Goal: Task Accomplishment & Management: Manage account settings

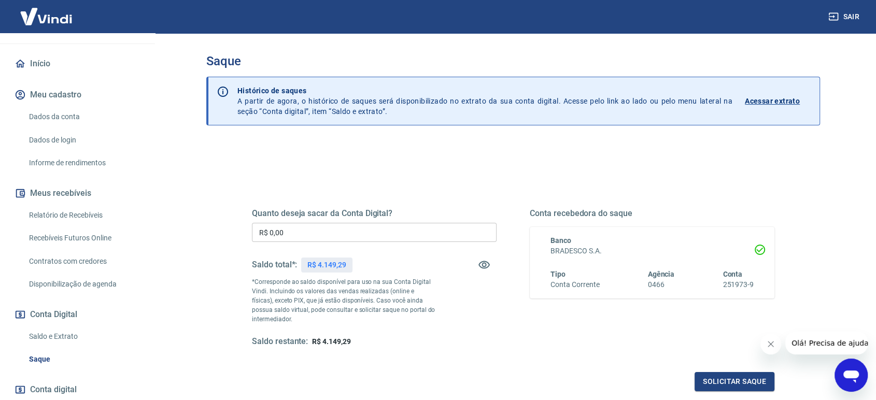
scroll to position [58, 0]
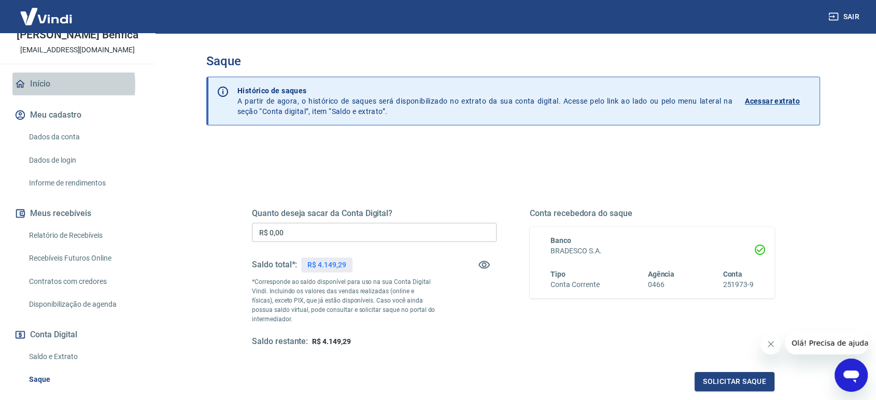
click at [54, 85] on link "Início" at bounding box center [77, 84] width 130 height 23
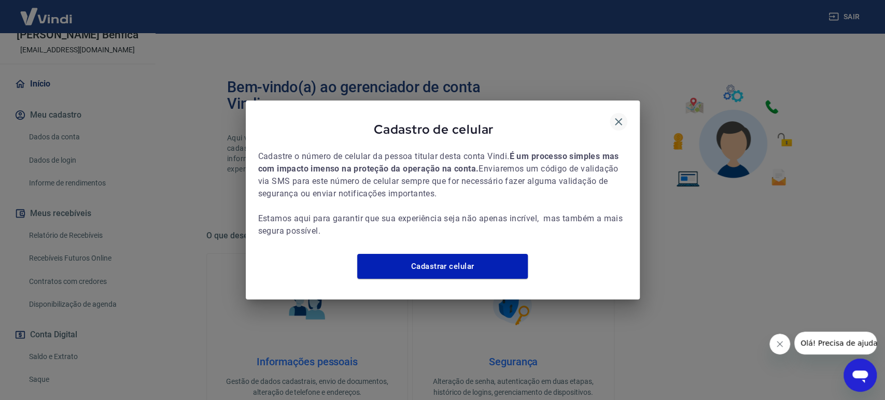
click at [614, 116] on icon "button" at bounding box center [618, 122] width 12 height 12
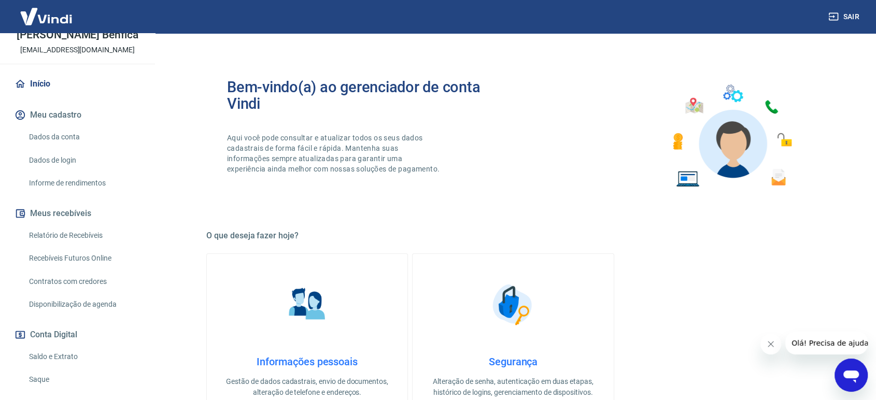
click at [63, 85] on link "Início" at bounding box center [77, 84] width 130 height 23
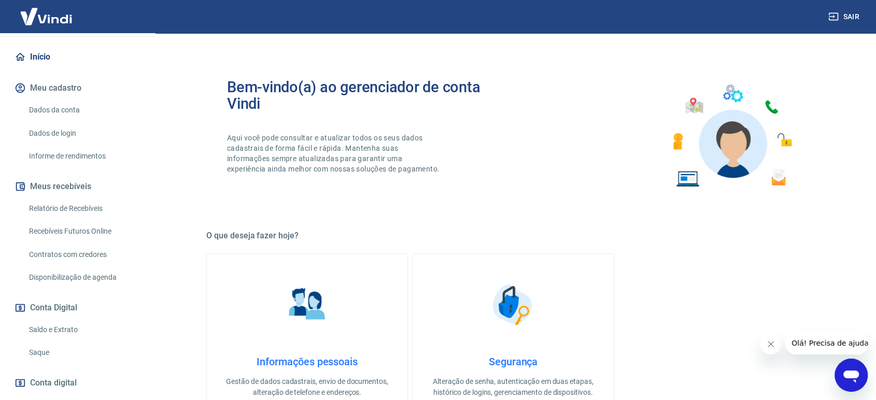
scroll to position [141, 0]
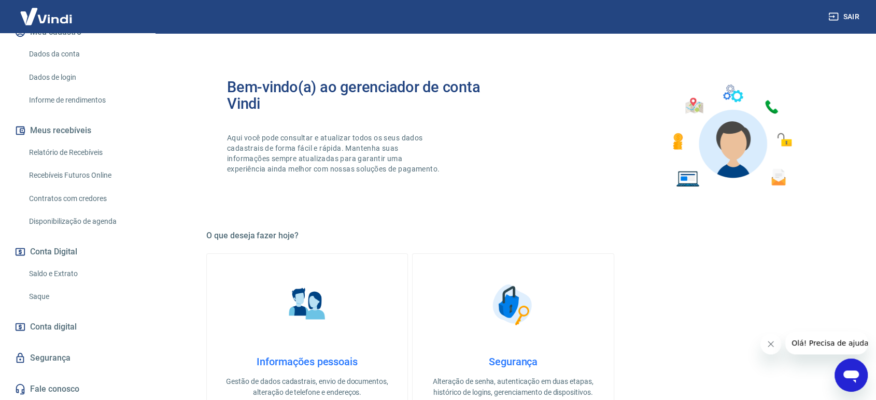
click at [66, 297] on link "Saque" at bounding box center [84, 296] width 118 height 21
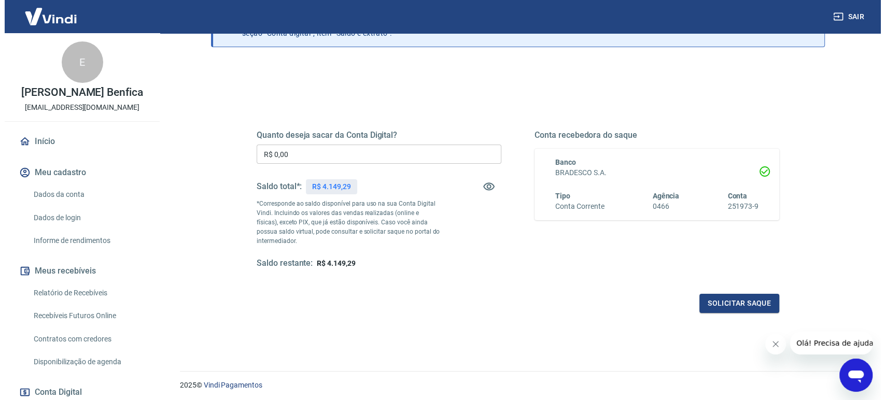
scroll to position [112, 0]
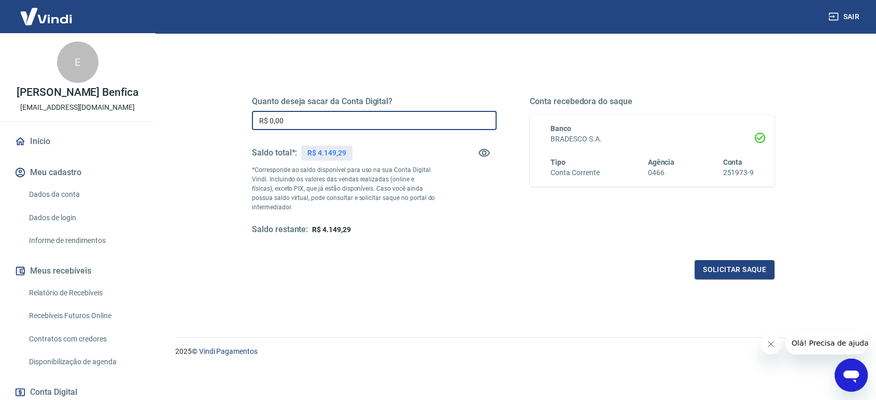
click at [336, 128] on input "R$ 0,00" at bounding box center [374, 120] width 245 height 19
type input "R$ 4.149,29"
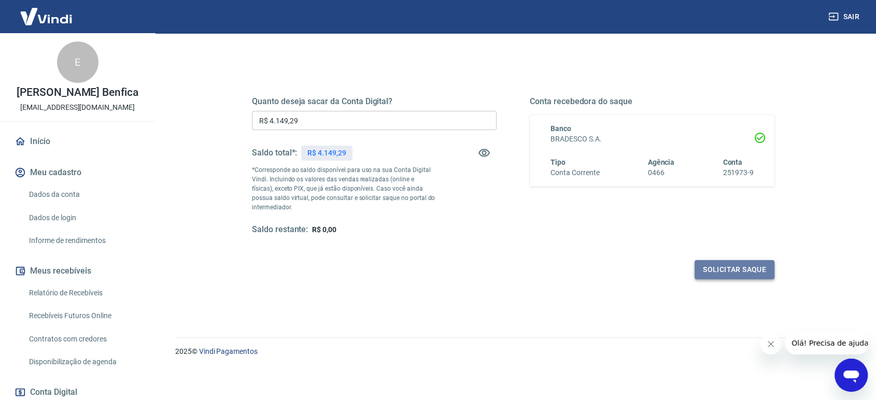
click at [756, 270] on button "Solicitar saque" at bounding box center [735, 269] width 80 height 19
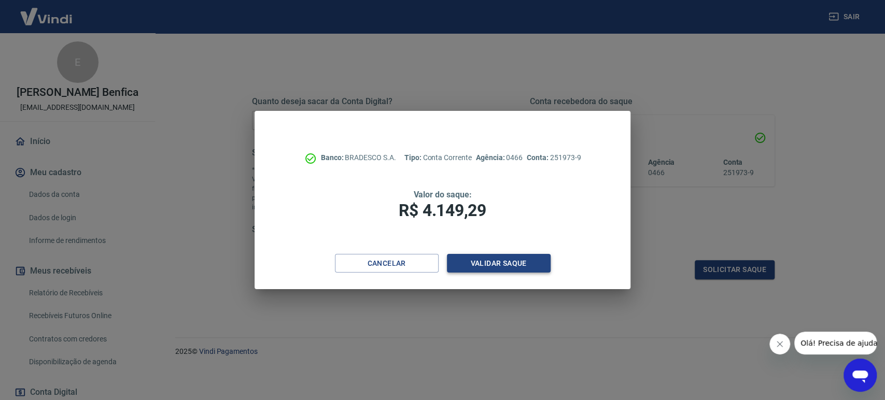
click at [514, 266] on button "Validar saque" at bounding box center [499, 263] width 104 height 19
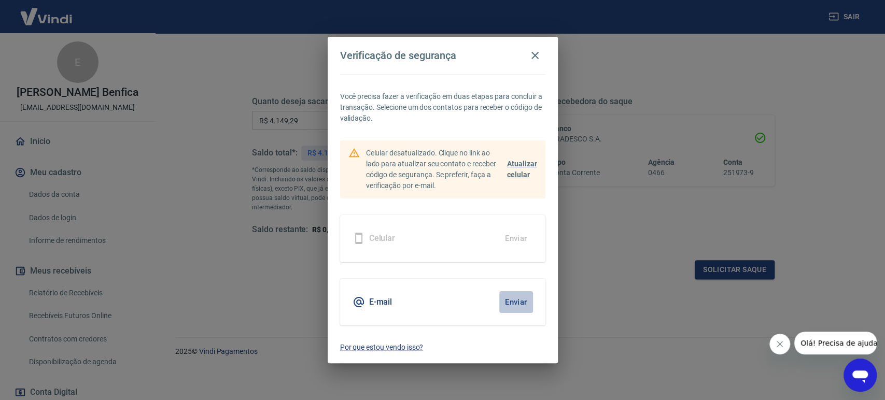
click at [514, 305] on button "Enviar" at bounding box center [516, 302] width 34 height 22
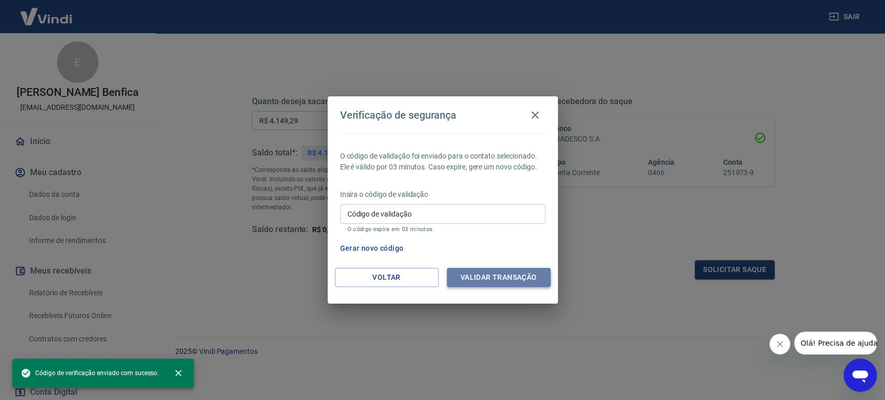
click at [507, 277] on button "Validar transação" at bounding box center [499, 277] width 104 height 19
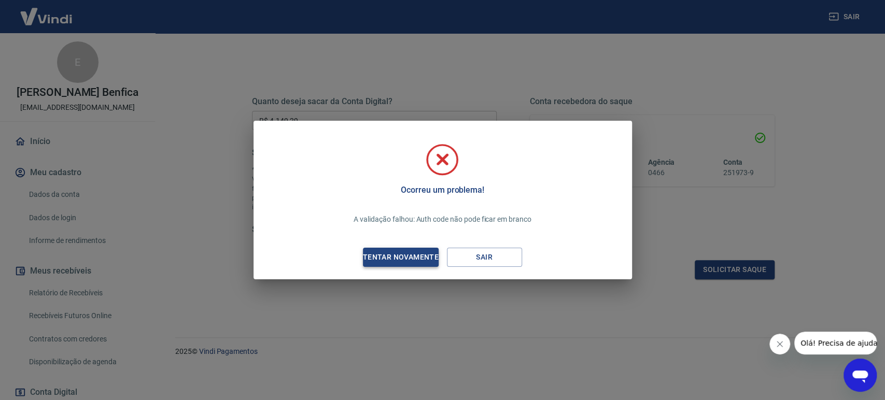
click at [430, 262] on div "Tentar novamente" at bounding box center [401, 257] width 101 height 13
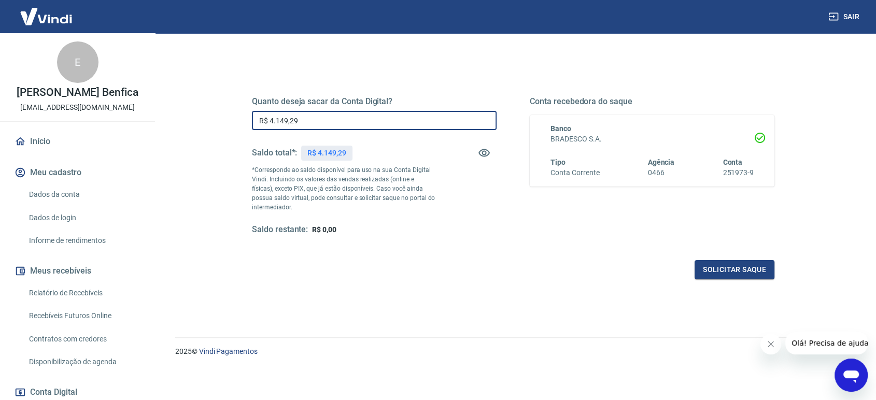
click at [382, 122] on input "R$ 4.149,29" at bounding box center [374, 120] width 245 height 19
drag, startPoint x: 730, startPoint y: 252, endPoint x: 729, endPoint y: 263, distance: 11.4
click at [729, 258] on div "Quanto deseja sacar da Conta Digital? R$ 4.149,29 ​ Saldo total*: R$ 4.149,29 *…" at bounding box center [513, 176] width 523 height 208
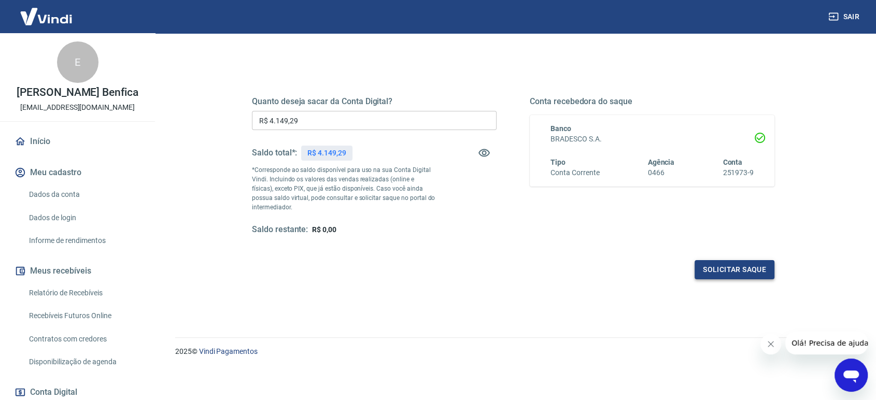
click at [729, 266] on button "Solicitar saque" at bounding box center [735, 269] width 80 height 19
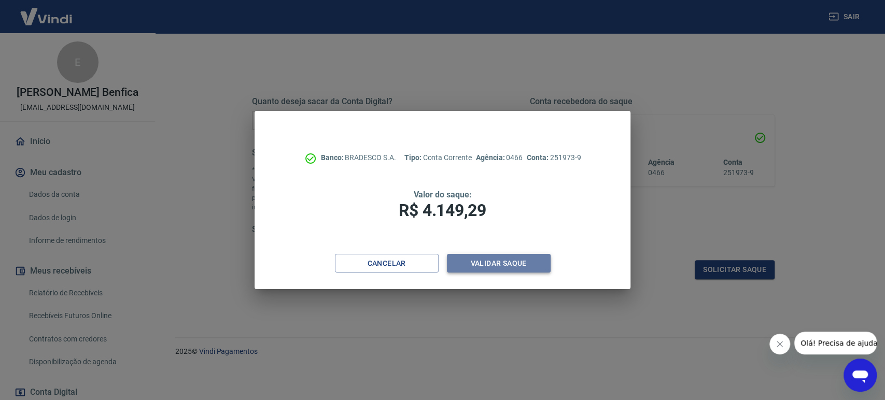
click at [510, 270] on button "Validar saque" at bounding box center [499, 263] width 104 height 19
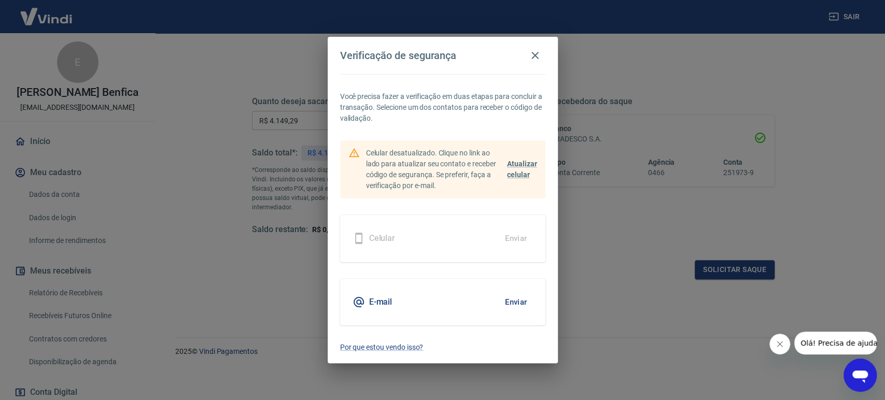
click at [522, 305] on button "Enviar" at bounding box center [516, 302] width 34 height 22
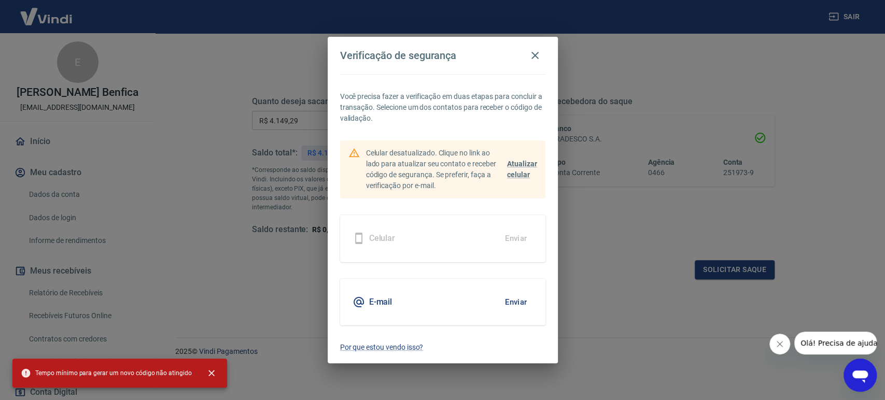
click at [515, 302] on button "Enviar" at bounding box center [516, 302] width 34 height 22
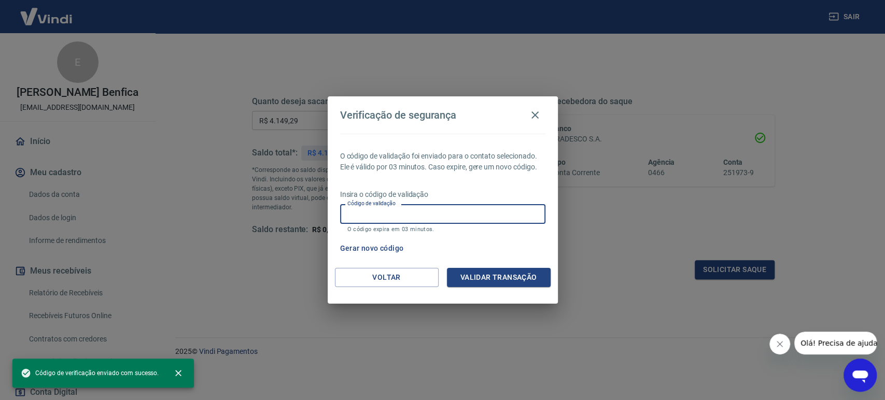
click at [440, 210] on input "Código de validação" at bounding box center [442, 213] width 205 height 19
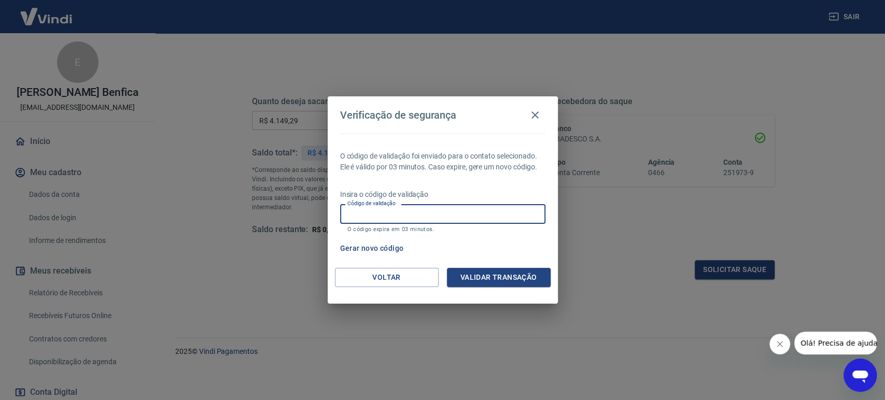
paste input "193668"
type input "193668"
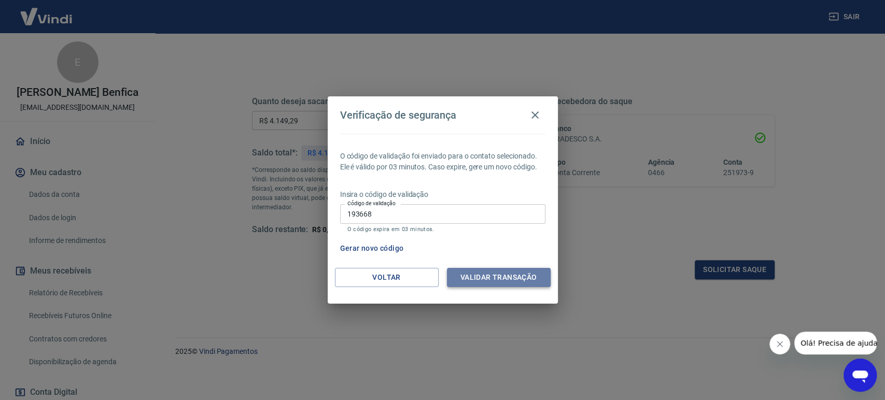
click at [510, 277] on button "Validar transação" at bounding box center [499, 277] width 104 height 19
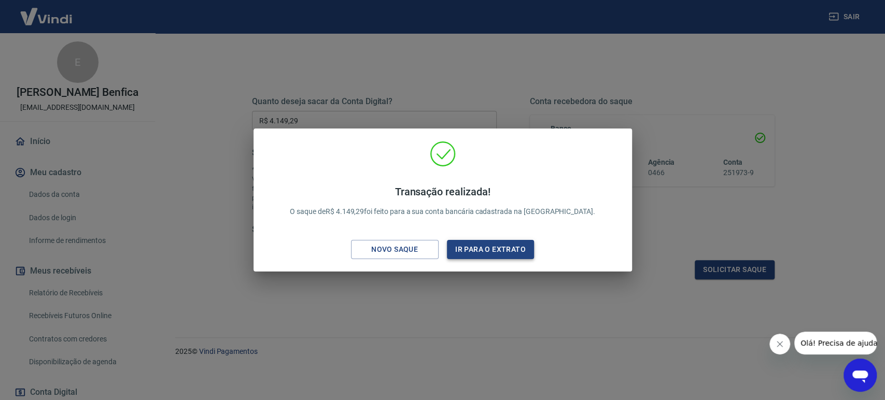
click at [478, 253] on button "Ir para o extrato" at bounding box center [491, 249] width 88 height 19
